Goal: Task Accomplishment & Management: Manage account settings

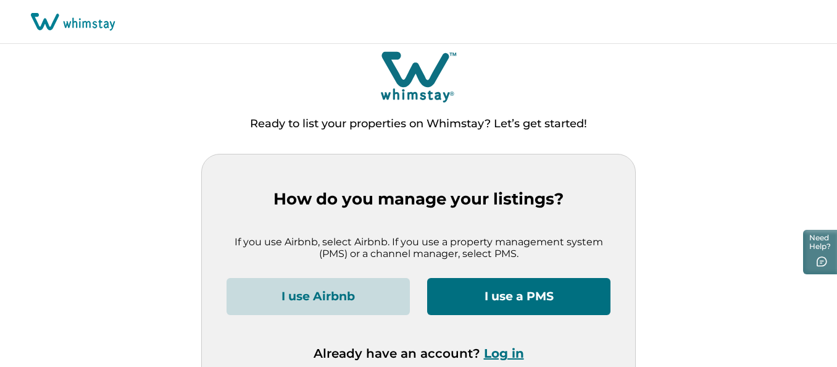
scroll to position [22, 0]
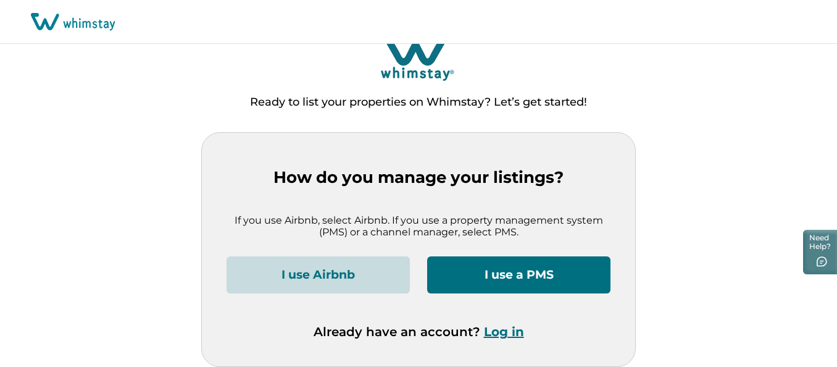
click at [510, 337] on button "Log in" at bounding box center [504, 331] width 40 height 15
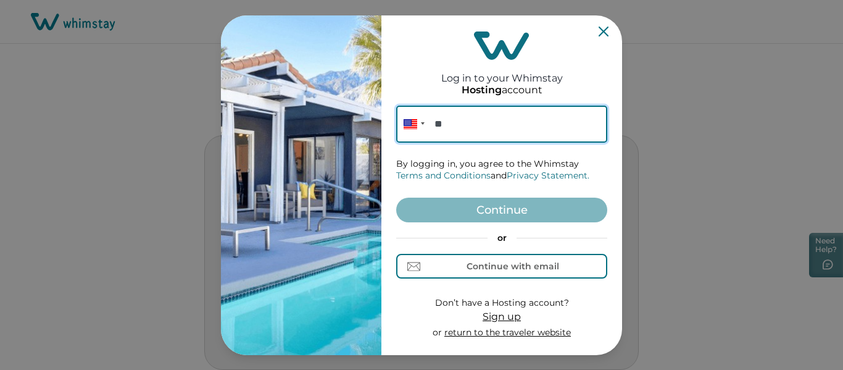
paste input "**********"
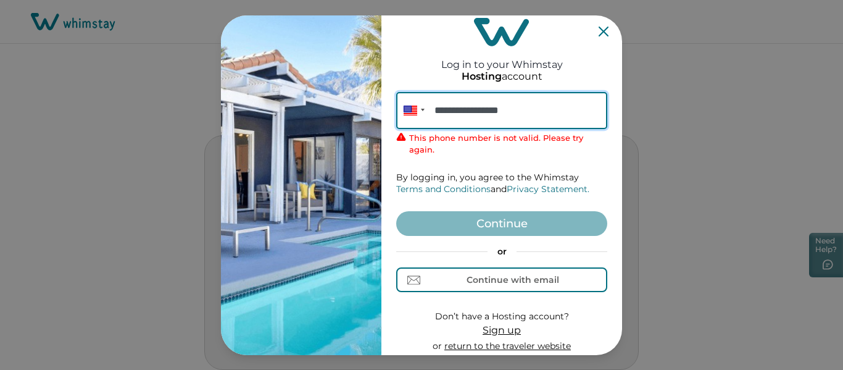
click at [452, 112] on input "**********" at bounding box center [501, 110] width 211 height 37
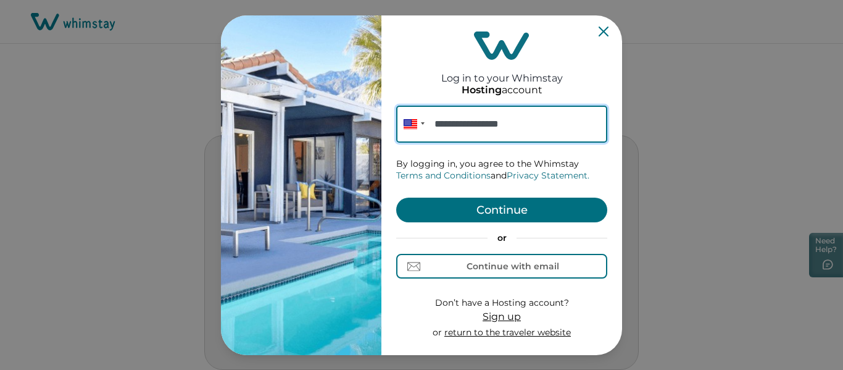
type input "**********"
drag, startPoint x: 523, startPoint y: 212, endPoint x: 804, endPoint y: 204, distance: 280.9
click at [524, 212] on button "Continue" at bounding box center [501, 210] width 211 height 25
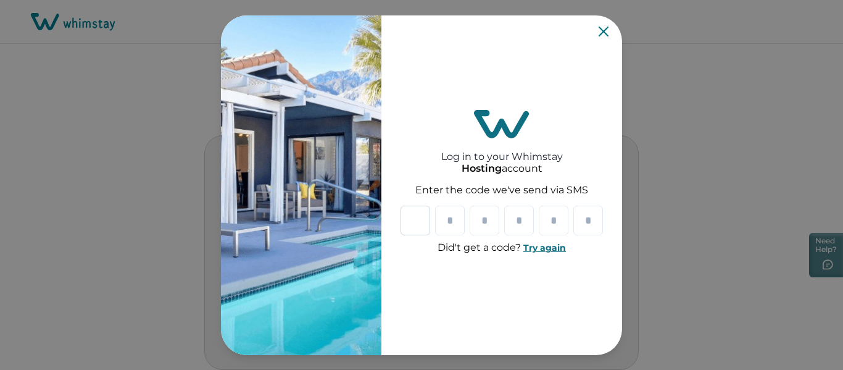
type input "*"
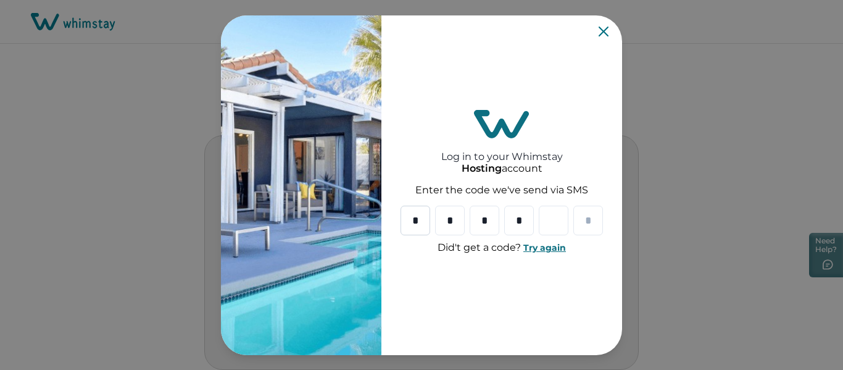
type input "*"
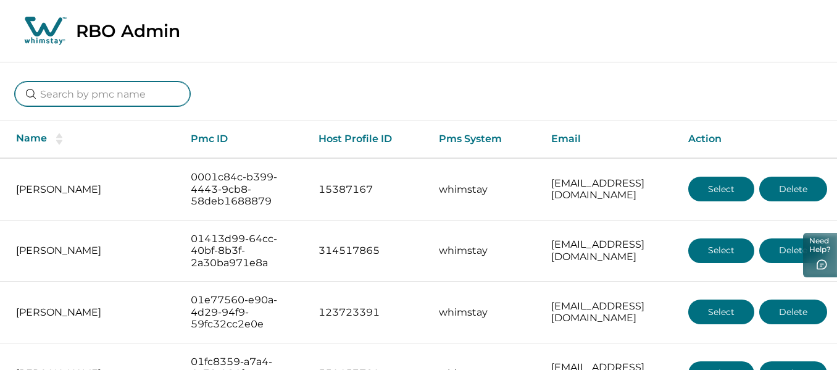
click at [84, 94] on input at bounding box center [102, 93] width 175 height 25
click at [152, 86] on input at bounding box center [102, 93] width 175 height 25
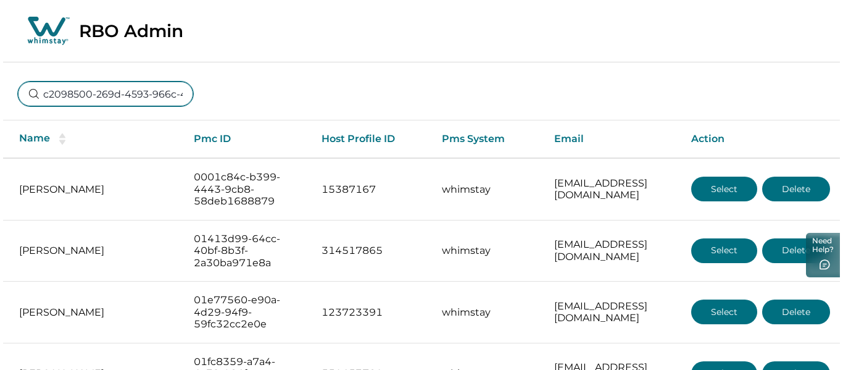
scroll to position [0, 79]
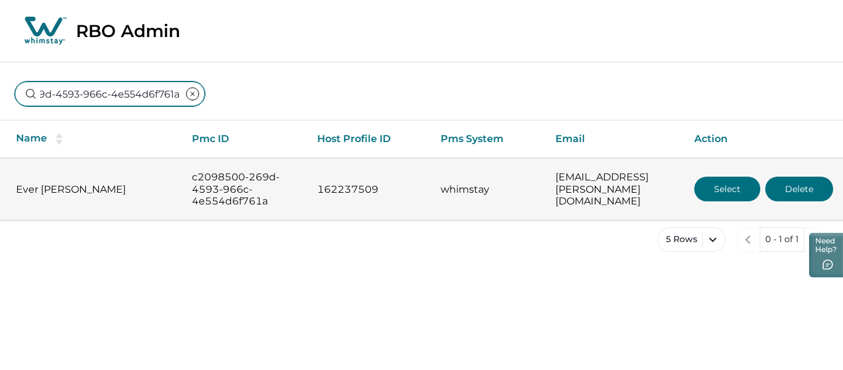
type input "c2098500-269d-4593-966c-4e554d6f761a"
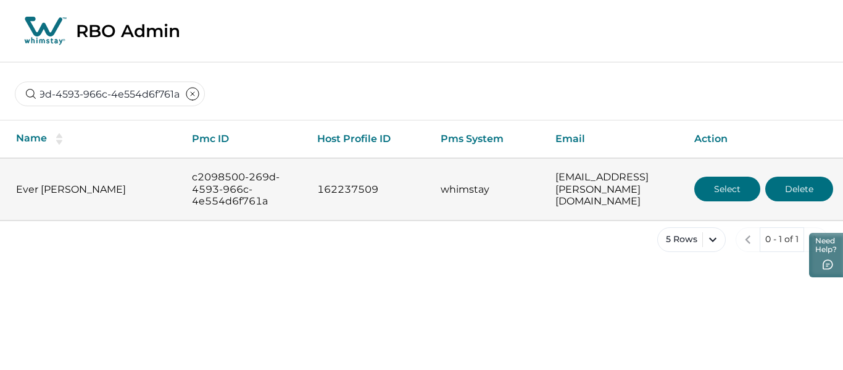
click at [712, 196] on button "Select" at bounding box center [727, 189] width 66 height 25
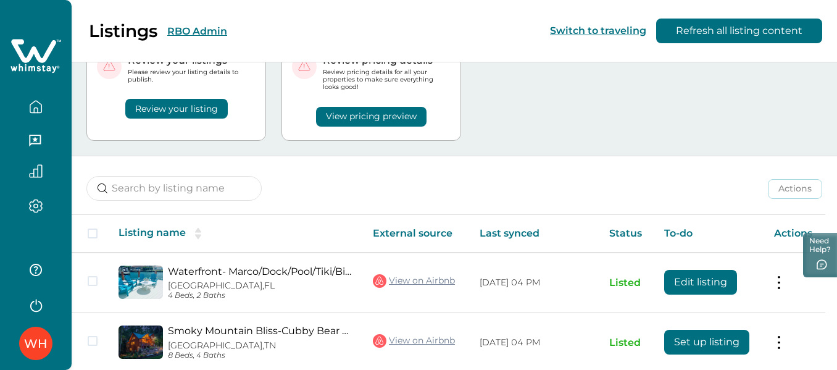
scroll to position [123, 0]
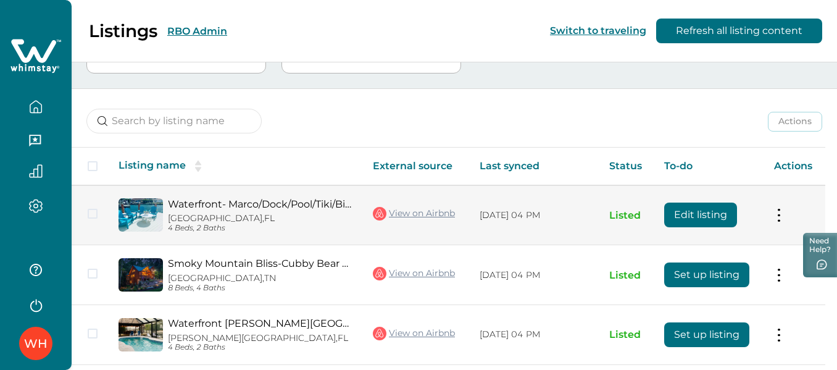
click at [246, 207] on link "Waterfront- Marco/Dock/Pool/Tiki/BikeToTheBeach" at bounding box center [260, 204] width 185 height 12
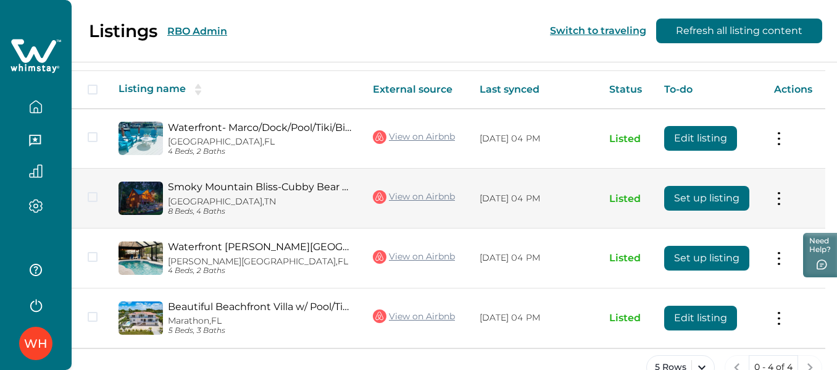
scroll to position [230, 0]
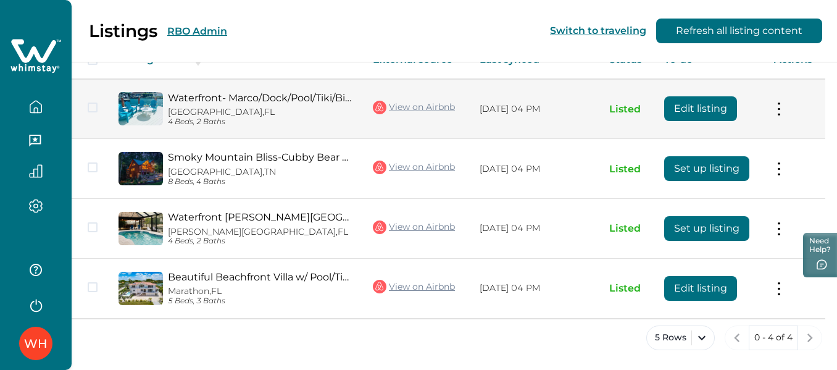
click at [678, 113] on button "Edit listing" at bounding box center [700, 108] width 73 height 25
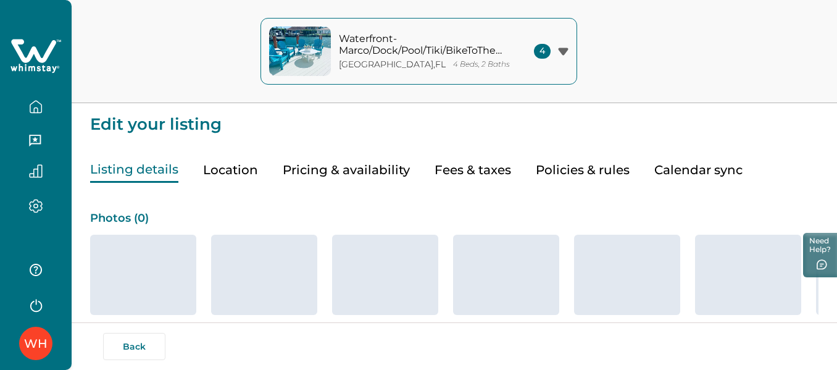
click at [313, 170] on button "Pricing & availability" at bounding box center [346, 169] width 127 height 25
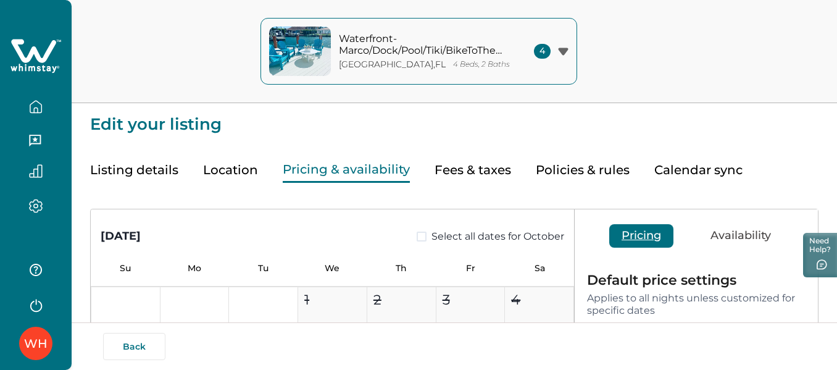
type input "15"
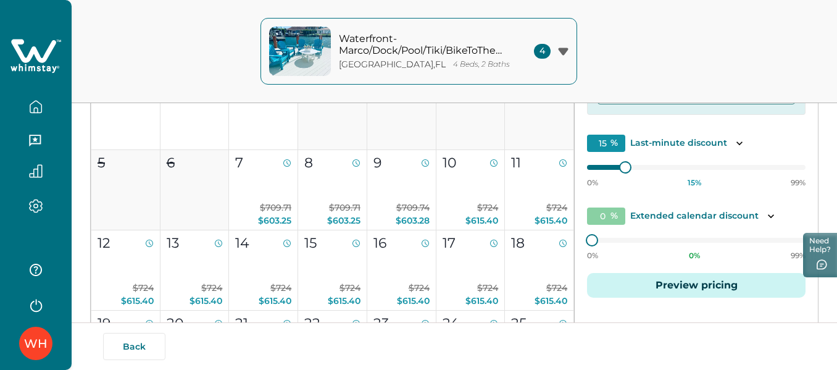
scroll to position [247, 0]
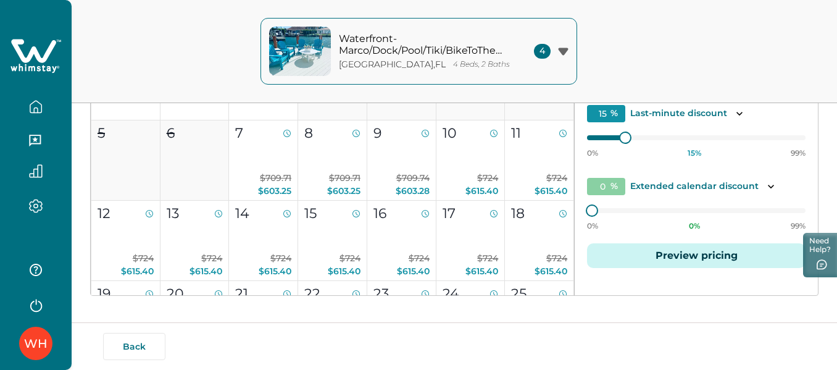
click at [656, 255] on button "Preview pricing" at bounding box center [696, 255] width 218 height 25
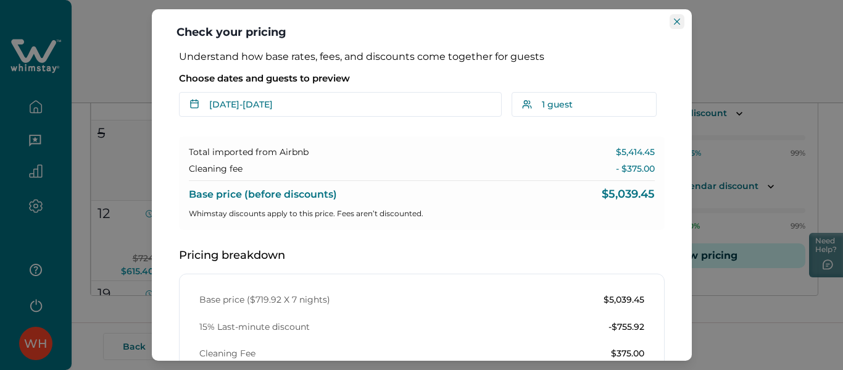
click at [677, 23] on icon "Close" at bounding box center [677, 22] width 6 height 6
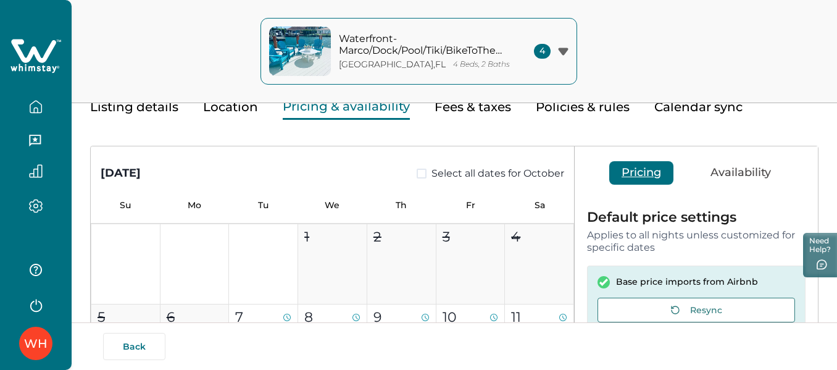
scroll to position [133, 0]
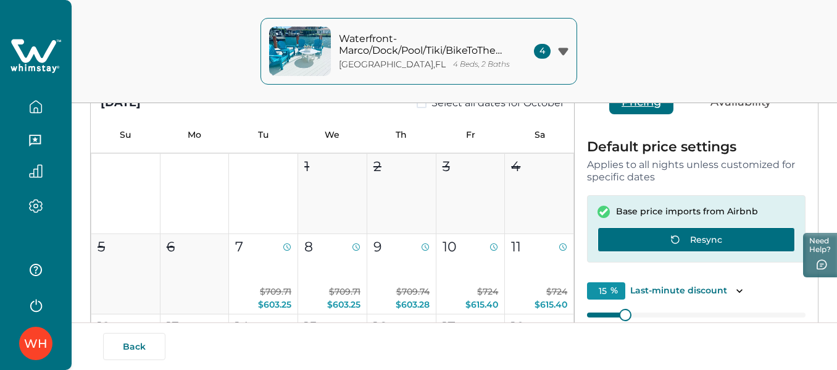
click at [688, 233] on button "Resync" at bounding box center [696, 239] width 198 height 25
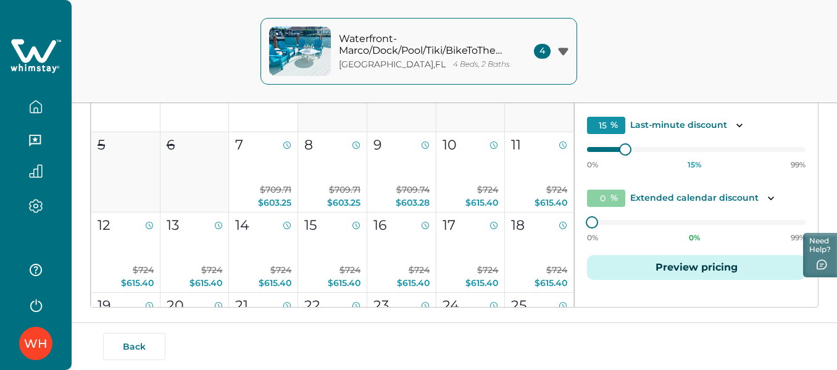
scroll to position [257, 0]
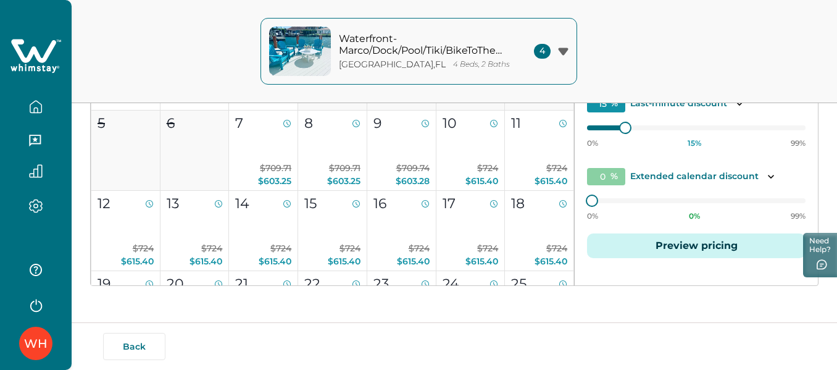
click at [668, 250] on button "Preview pricing" at bounding box center [696, 245] width 218 height 25
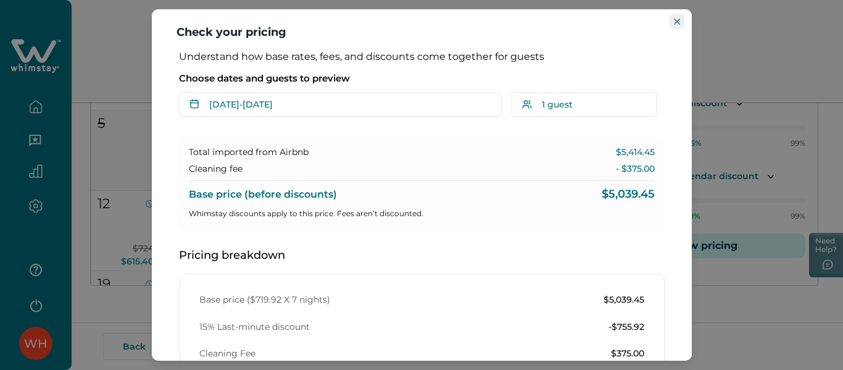
click at [676, 27] on button "Close" at bounding box center [677, 21] width 15 height 15
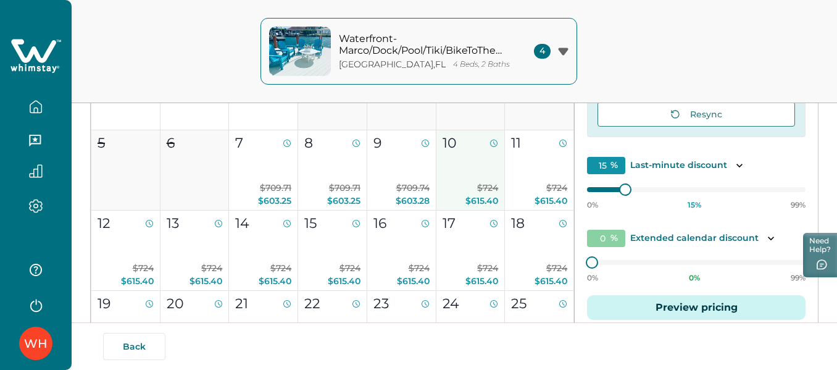
scroll to position [62, 0]
